Goal: Information Seeking & Learning: Learn about a topic

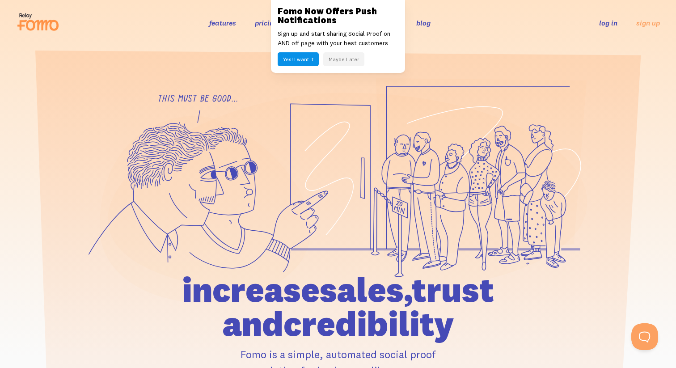
click at [234, 59] on section at bounding box center [338, 235] width 676 height 378
click at [332, 59] on button "Maybe Later" at bounding box center [343, 59] width 41 height 14
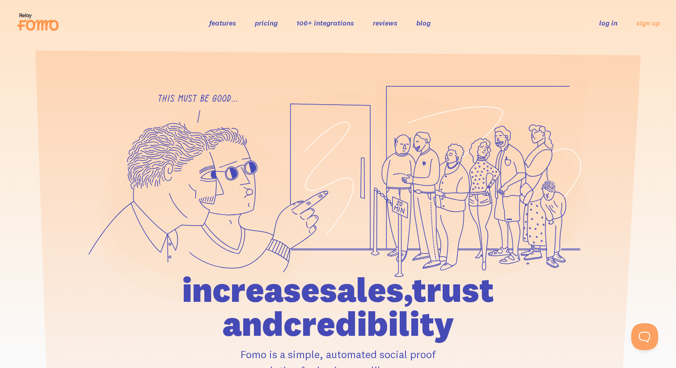
click at [270, 25] on link "pricing" at bounding box center [266, 22] width 23 height 9
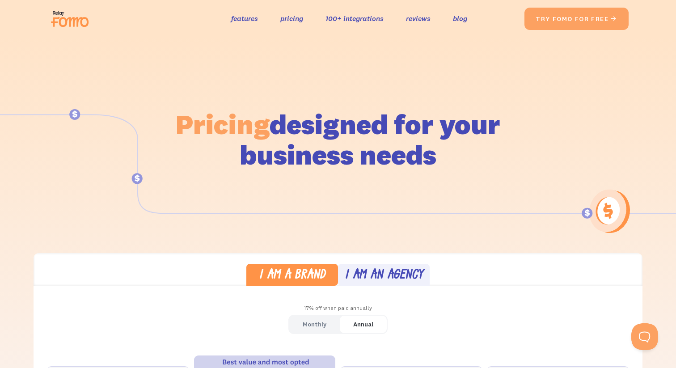
click at [62, 18] on img at bounding box center [72, 18] width 50 height 29
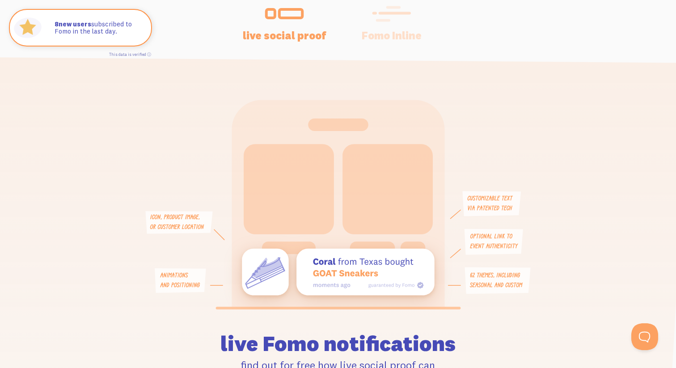
scroll to position [2127, 0]
